Goal: Transaction & Acquisition: Subscribe to service/newsletter

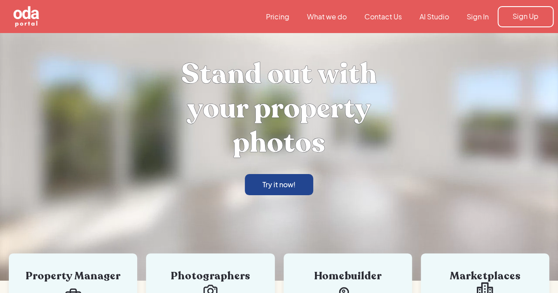
click at [288, 184] on div "Try it now!" at bounding box center [278, 185] width 33 height 10
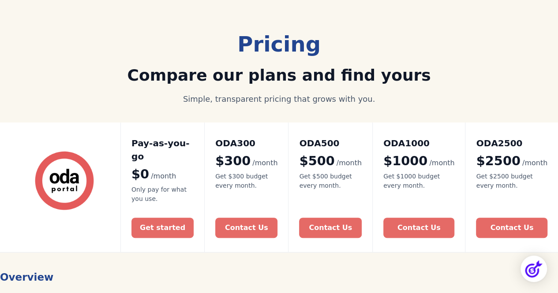
scroll to position [53, 0]
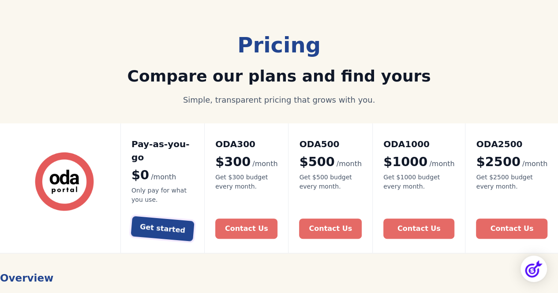
click at [179, 221] on link "Get started" at bounding box center [163, 229] width 64 height 26
